Goal: Contribute content

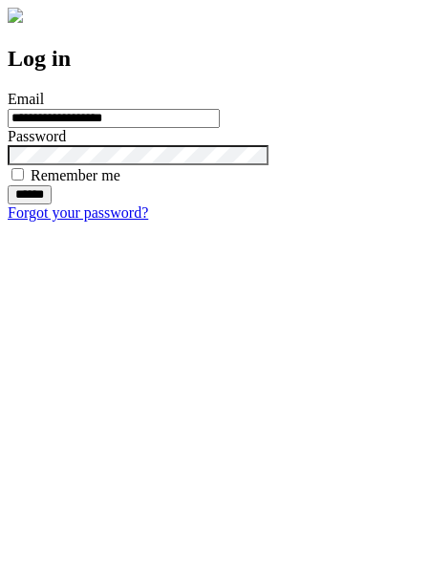
type input "**********"
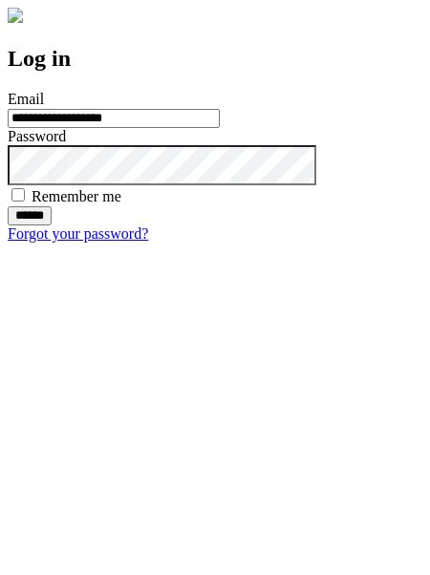
click at [52, 225] on input "******" at bounding box center [30, 215] width 44 height 19
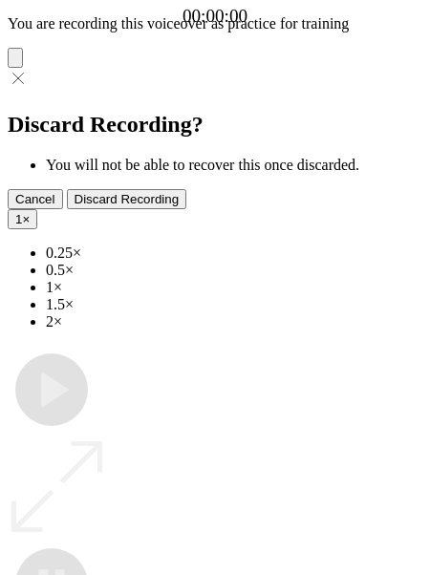
type input "**********"
